Goal: Transaction & Acquisition: Purchase product/service

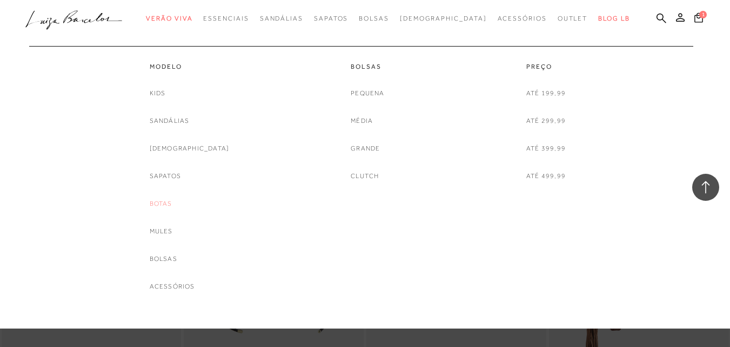
click at [171, 201] on link "Botas" at bounding box center [161, 203] width 23 height 11
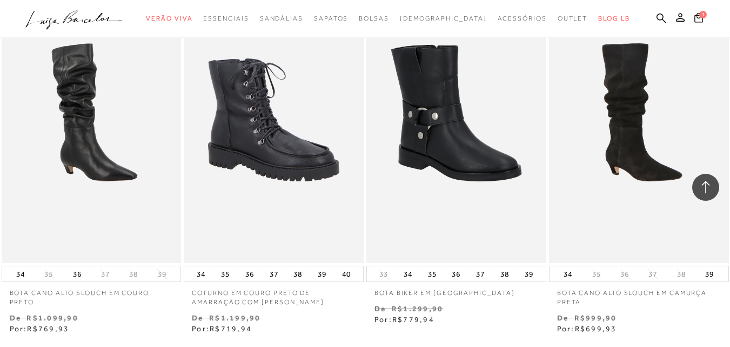
scroll to position [1838, 0]
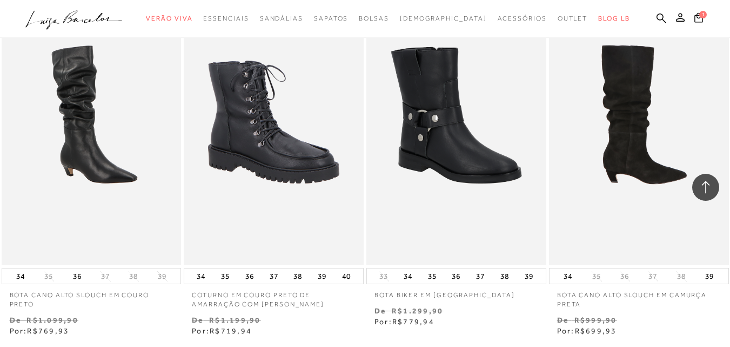
click at [611, 187] on img at bounding box center [639, 130] width 179 height 270
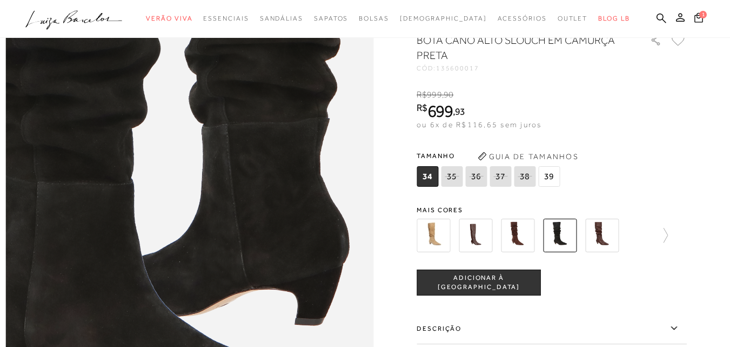
scroll to position [581, 0]
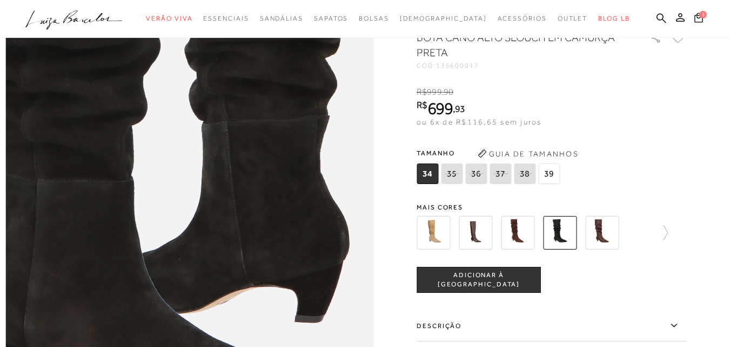
click at [556, 184] on span "39" at bounding box center [549, 173] width 22 height 21
click at [541, 292] on button "ADICIONAR À [GEOGRAPHIC_DATA]" at bounding box center [479, 280] width 124 height 26
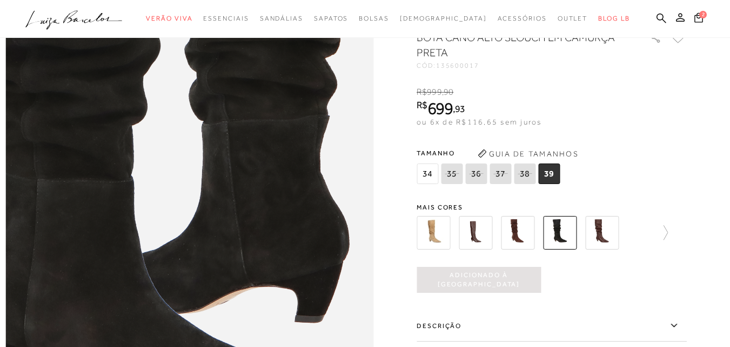
scroll to position [0, 0]
click at [526, 249] on img at bounding box center [518, 233] width 34 height 34
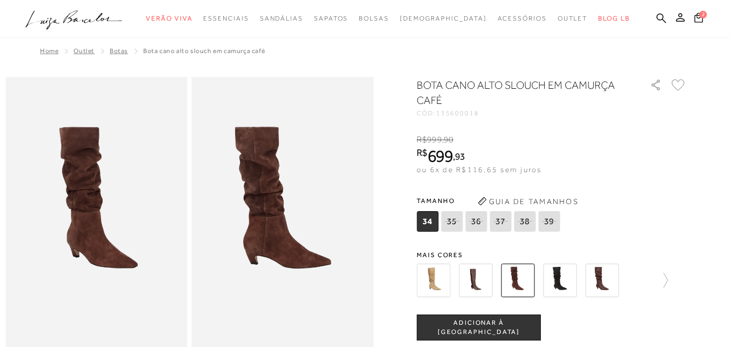
click at [474, 275] on img at bounding box center [476, 280] width 34 height 34
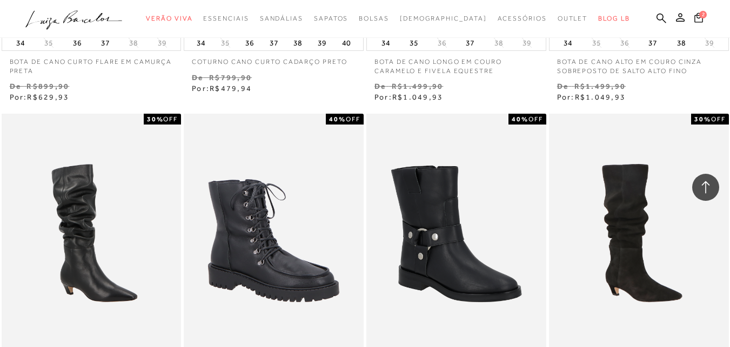
scroll to position [1981, 0]
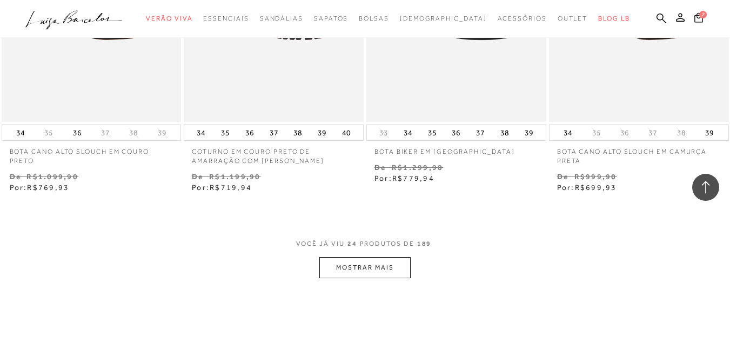
click at [402, 269] on button "MOSTRAR MAIS" at bounding box center [365, 267] width 91 height 21
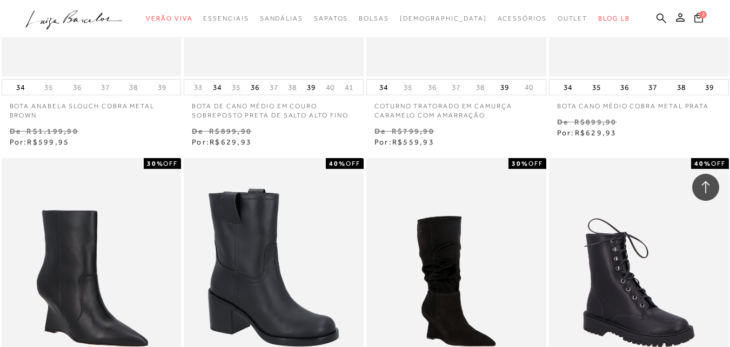
scroll to position [4097, 0]
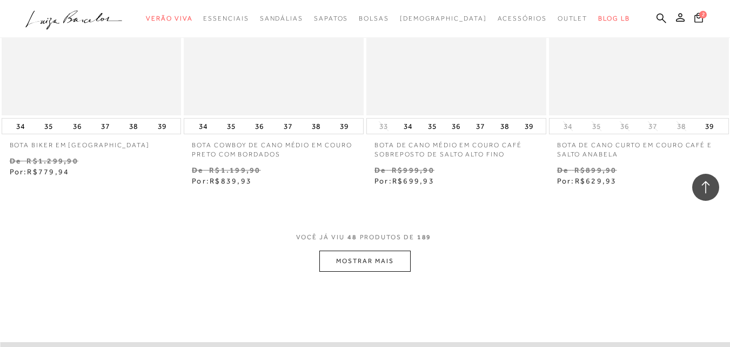
click at [402, 266] on button "MOSTRAR MAIS" at bounding box center [365, 260] width 91 height 21
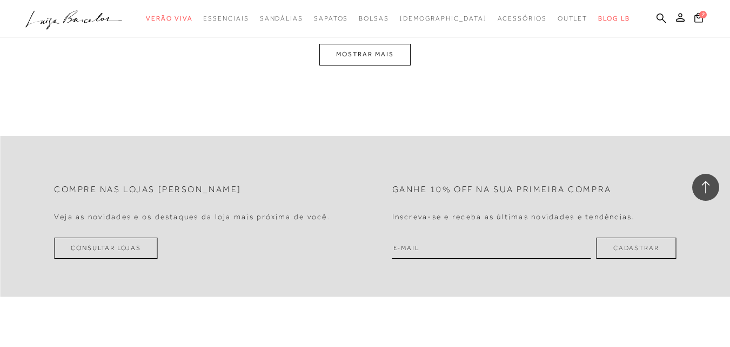
scroll to position [6193, 0]
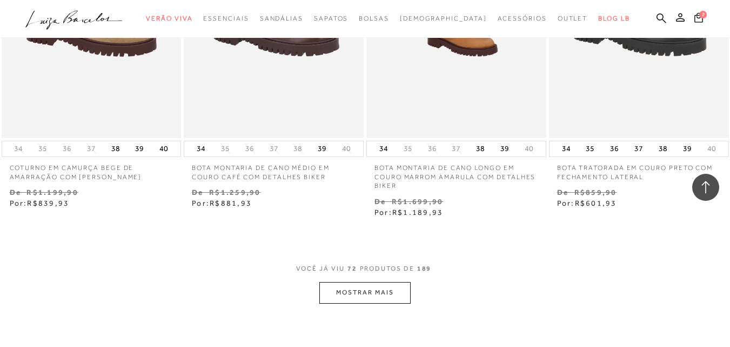
click at [349, 291] on button "MOSTRAR MAIS" at bounding box center [365, 292] width 91 height 21
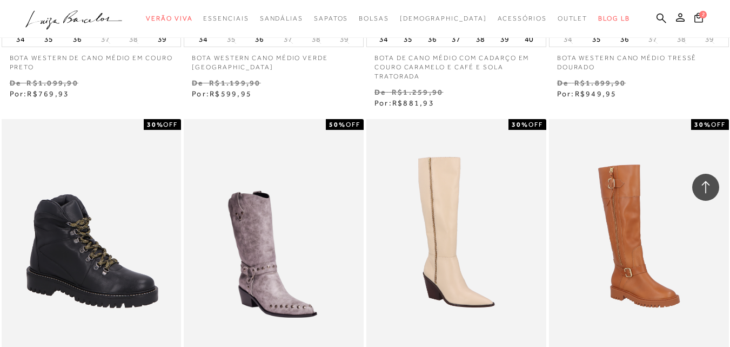
scroll to position [7123, 0]
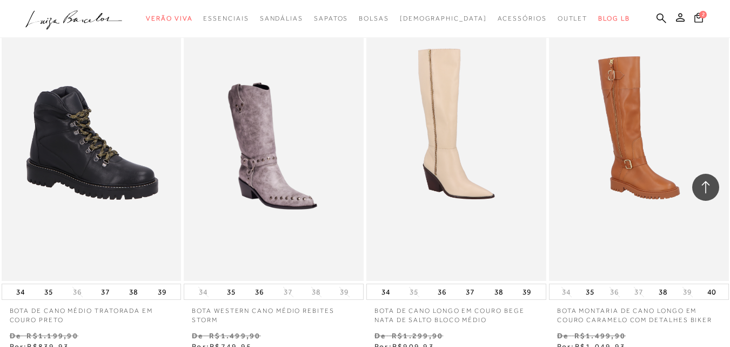
click at [349, 300] on p "BOTA WESTERN CANO MÉDIO REBITES STORM" at bounding box center [274, 312] width 180 height 25
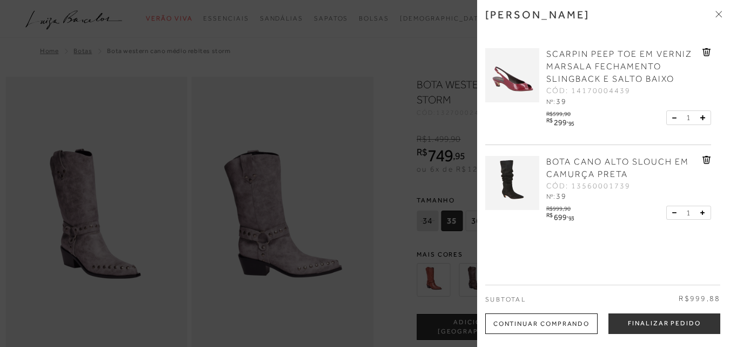
click at [705, 52] on icon at bounding box center [707, 52] width 9 height 8
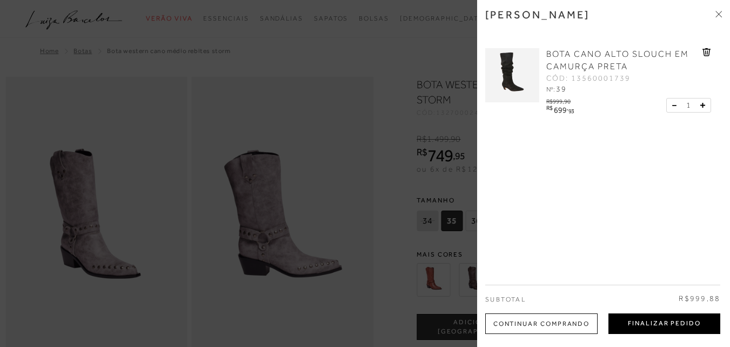
click at [623, 323] on button "Finalizar Pedido" at bounding box center [665, 323] width 112 height 21
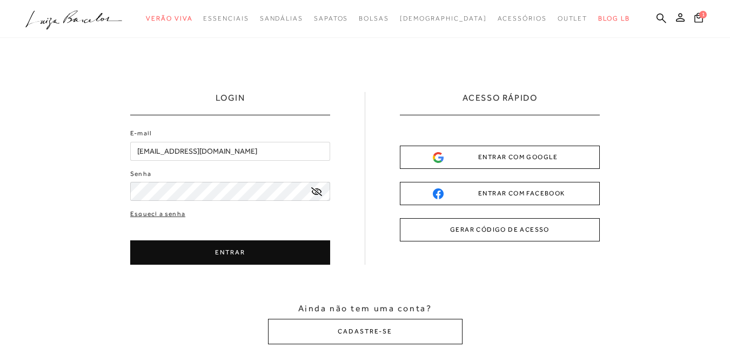
click at [282, 249] on button "ENTRAR" at bounding box center [230, 252] width 200 height 24
click at [298, 253] on button "ENTRAR" at bounding box center [230, 252] width 200 height 24
click at [305, 240] on button "ENTRAR" at bounding box center [230, 252] width 200 height 24
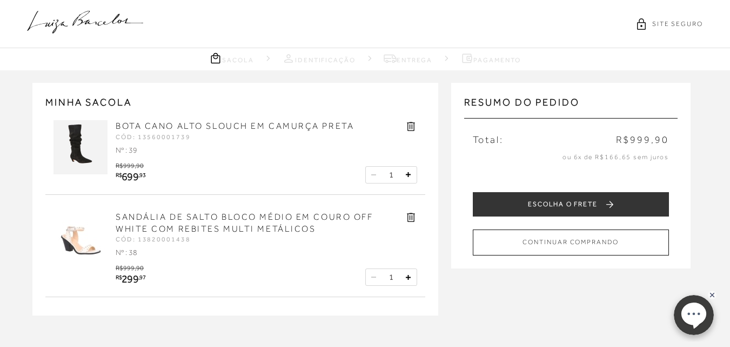
click at [411, 124] on icon at bounding box center [411, 126] width 12 height 12
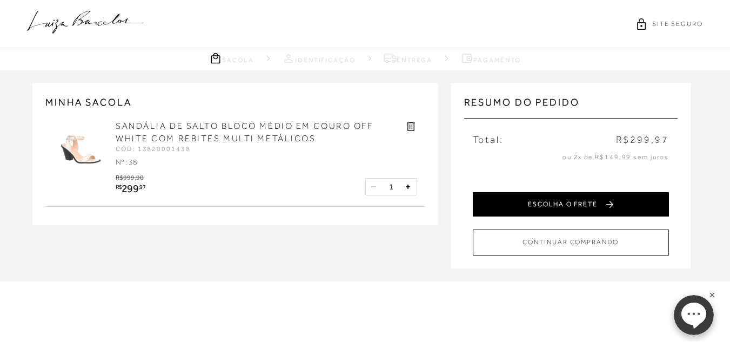
click at [633, 204] on button "ESCOLHA O FRETE" at bounding box center [571, 204] width 196 height 24
click at [605, 204] on button "ESCOLHA O FRETE" at bounding box center [571, 204] width 196 height 24
click at [623, 206] on button "ESCOLHA O FRETE" at bounding box center [571, 204] width 196 height 24
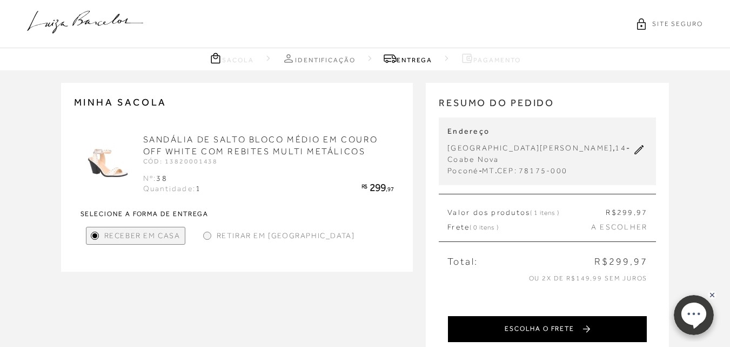
click at [610, 331] on button "ESCOLHA O FRETE" at bounding box center [548, 328] width 200 height 27
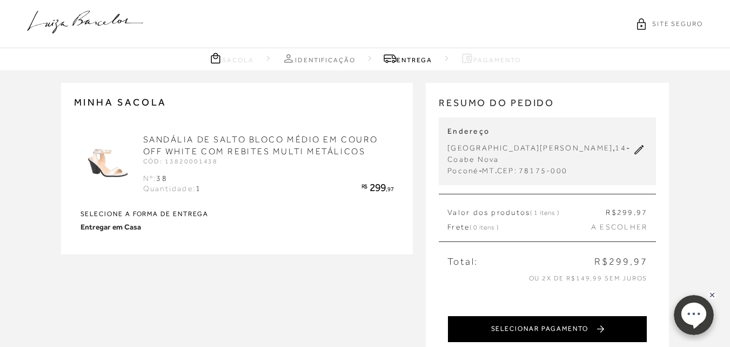
click at [612, 327] on button "SELECIONAR PAGAMENTO" at bounding box center [548, 328] width 200 height 27
